Goal: Task Accomplishment & Management: Use online tool/utility

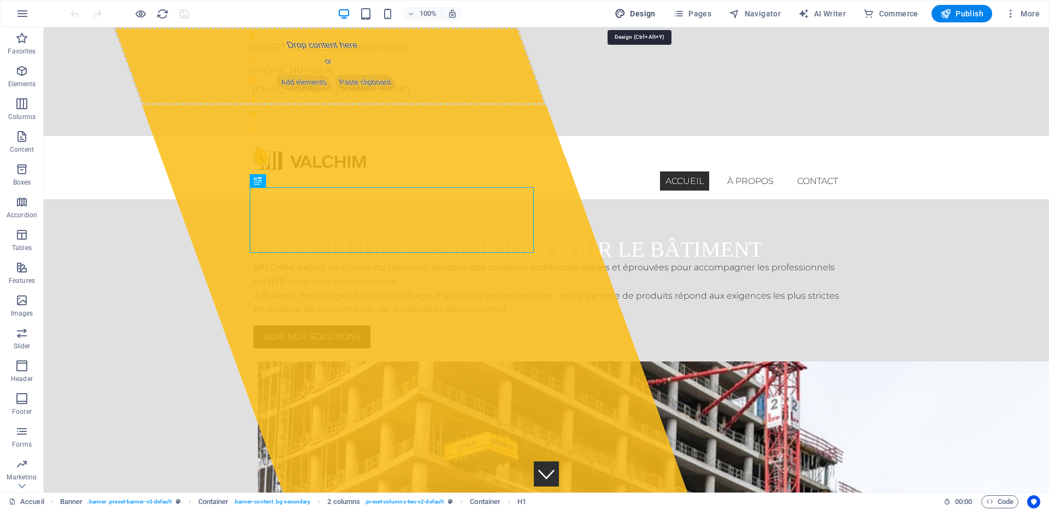
click at [644, 12] on span "Design" at bounding box center [635, 13] width 41 height 11
select select "px"
select select "300"
select select "px"
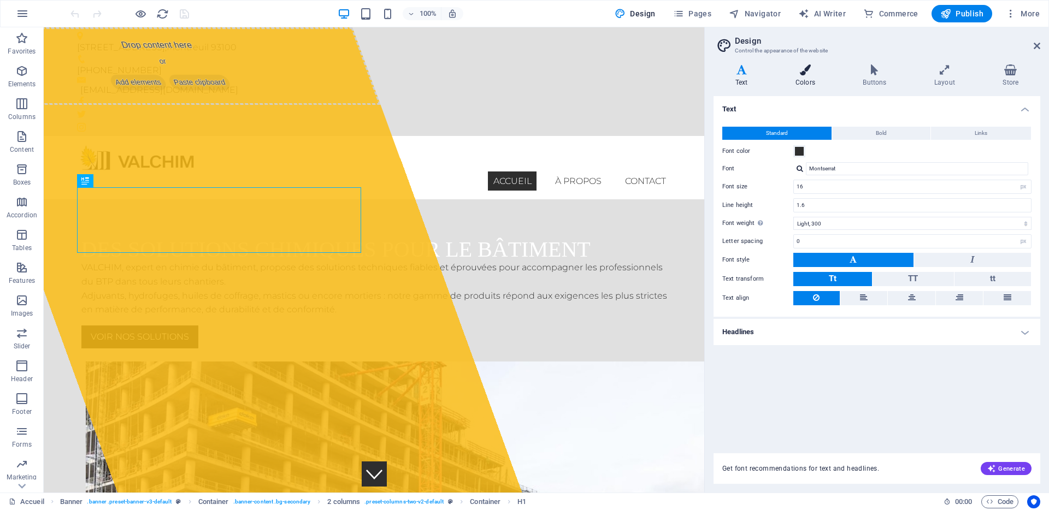
click at [803, 84] on h4 "Colors" at bounding box center [807, 75] width 67 height 23
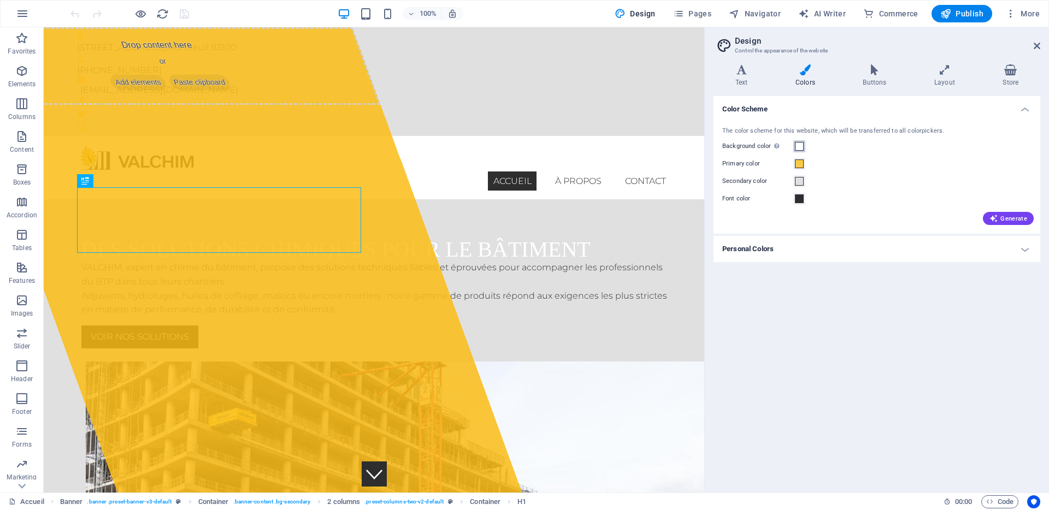
click at [798, 142] on span at bounding box center [799, 146] width 9 height 9
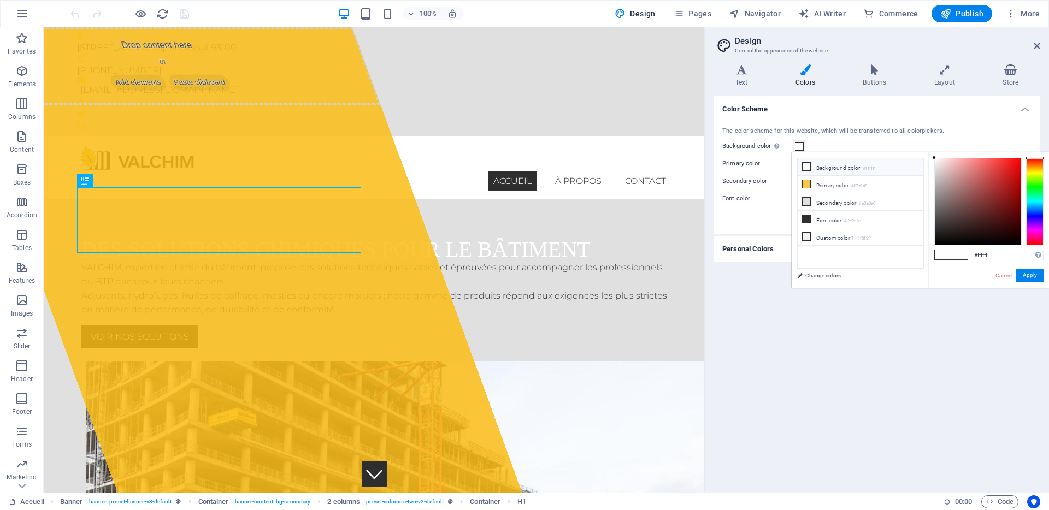
drag, startPoint x: 811, startPoint y: 168, endPoint x: 872, endPoint y: 168, distance: 60.6
click at [868, 169] on li "Background color #ffffff" at bounding box center [861, 166] width 126 height 17
drag, startPoint x: 875, startPoint y: 185, endPoint x: 857, endPoint y: 184, distance: 18.6
click at [857, 184] on li "Primary color #f7c948" at bounding box center [861, 184] width 126 height 17
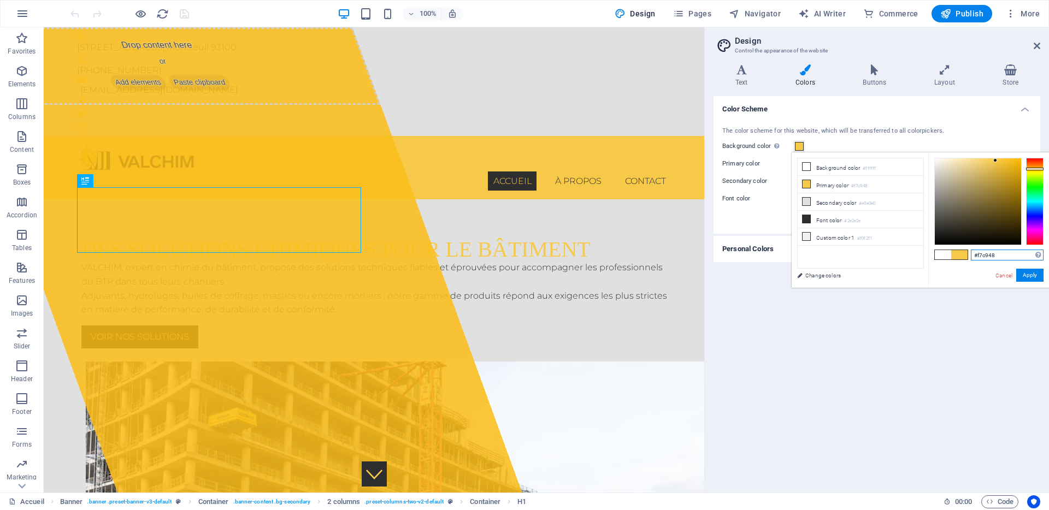
click at [995, 252] on input "#f7c948" at bounding box center [1007, 255] width 73 height 11
click at [874, 203] on small "#e0e0e0" at bounding box center [867, 204] width 16 height 8
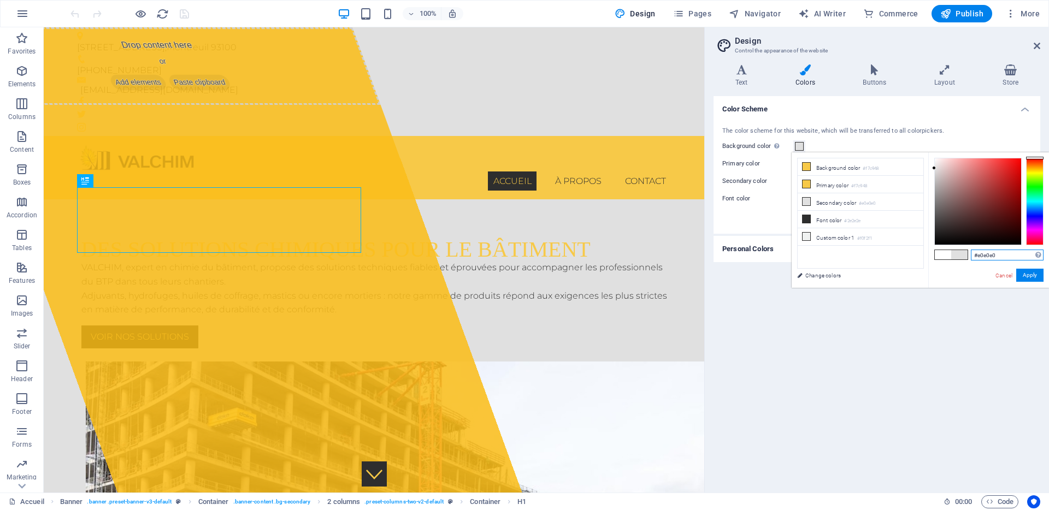
click at [999, 253] on input "#e0e0e0" at bounding box center [1007, 255] width 73 height 11
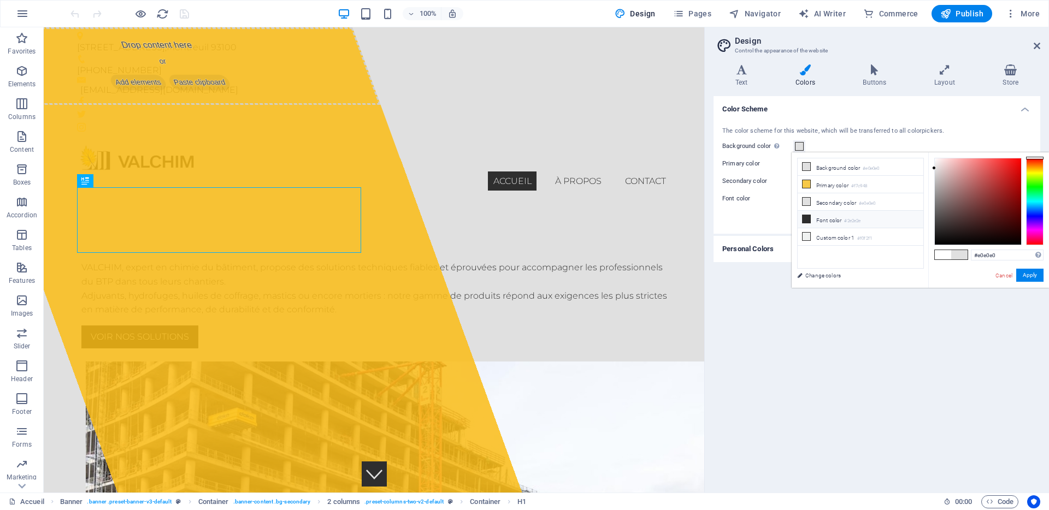
click at [851, 219] on small "#2e2e2e" at bounding box center [852, 221] width 16 height 8
type input "#2e2e2e"
click at [995, 255] on input "#2e2e2e" at bounding box center [1007, 255] width 73 height 11
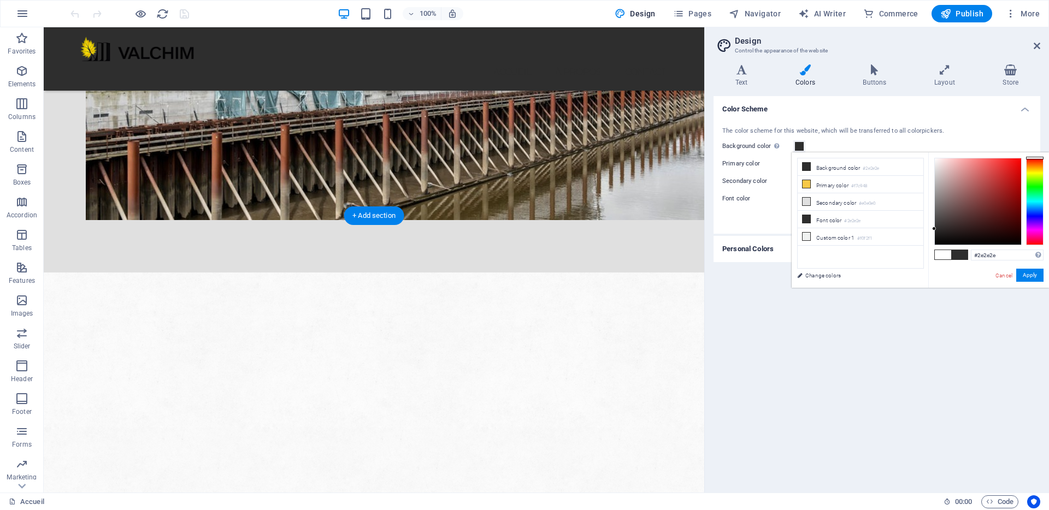
scroll to position [705, 0]
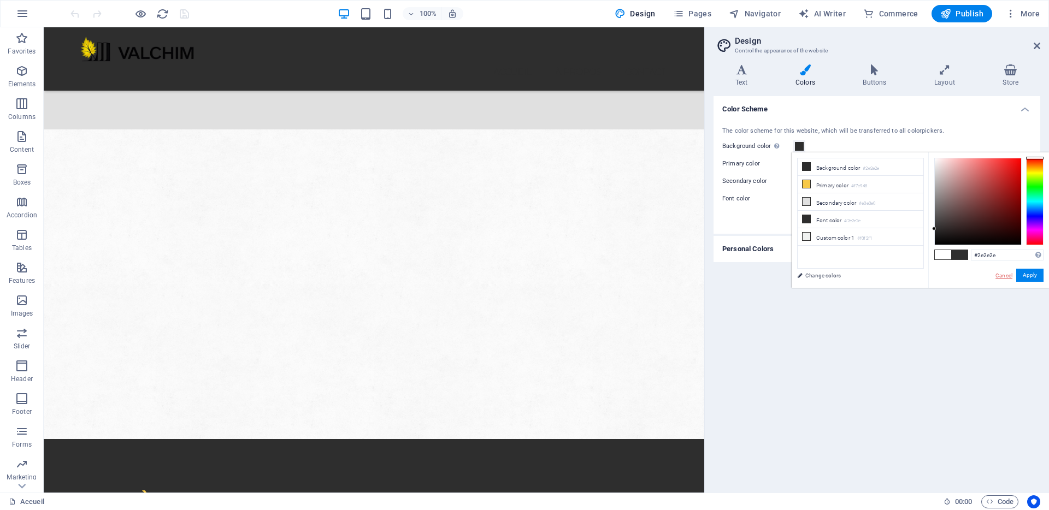
click at [1000, 278] on link "Cancel" at bounding box center [1003, 276] width 19 height 8
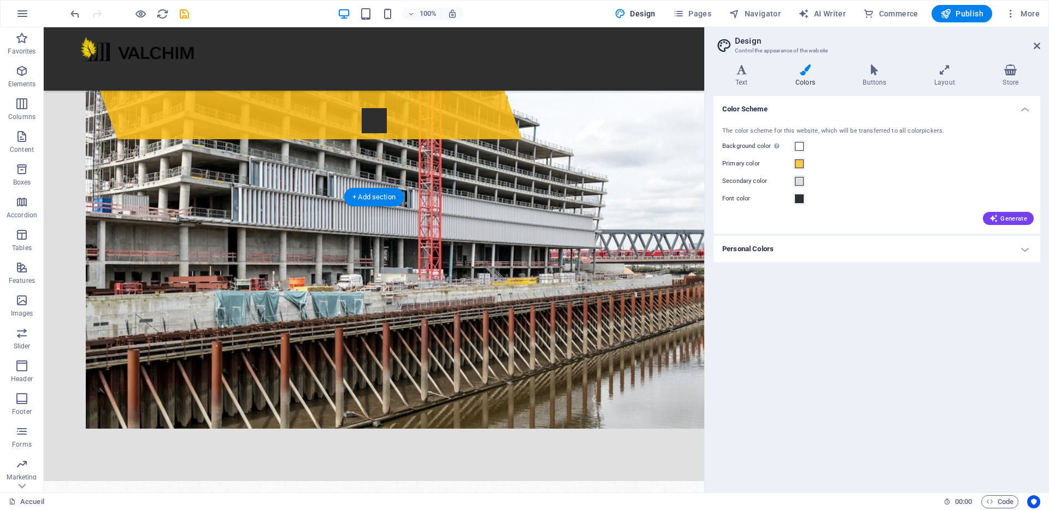
scroll to position [172, 0]
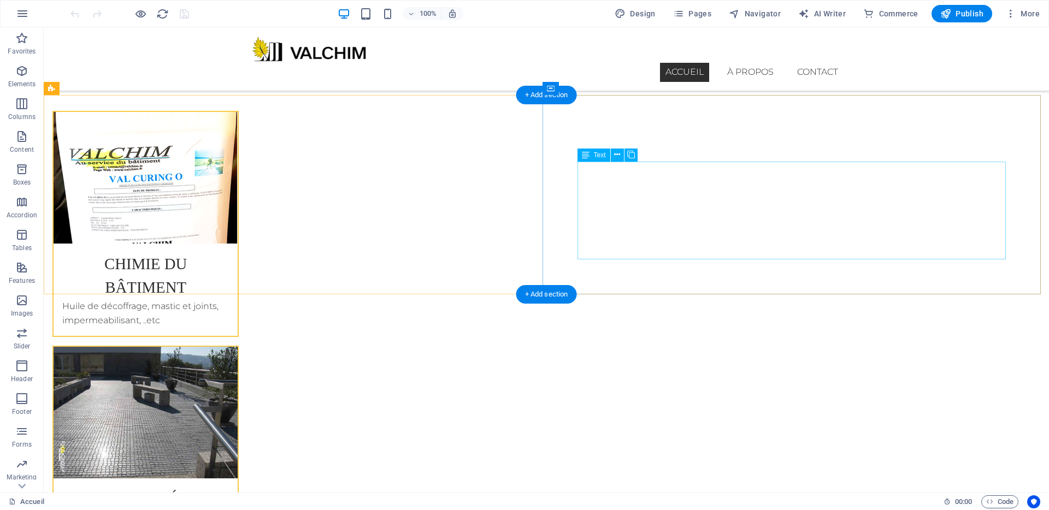
scroll to position [2041, 0]
